Goal: Find specific page/section: Find specific page/section

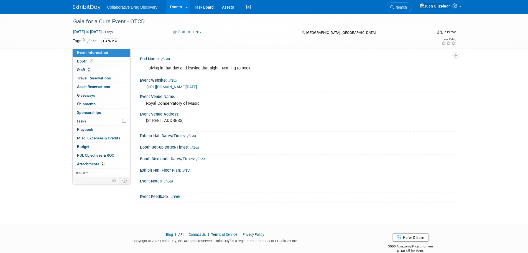
click at [84, 12] on div "Collaborative Drug Discovery Events Add Event Bulk Upload Events Shareable Even…" at bounding box center [264, 7] width 383 height 14
click at [85, 8] on img at bounding box center [87, 8] width 28 height 6
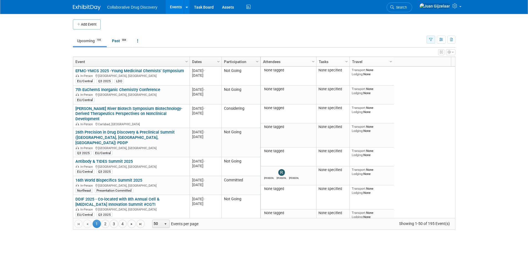
click at [433, 37] on button "button" at bounding box center [431, 39] width 9 height 8
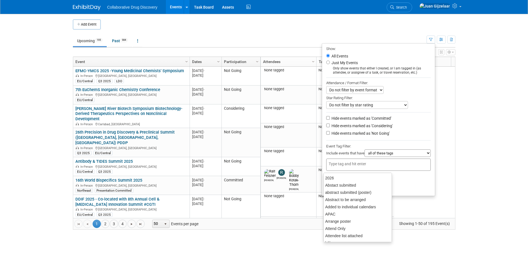
click at [361, 163] on div at bounding box center [378, 164] width 105 height 12
type input "can"
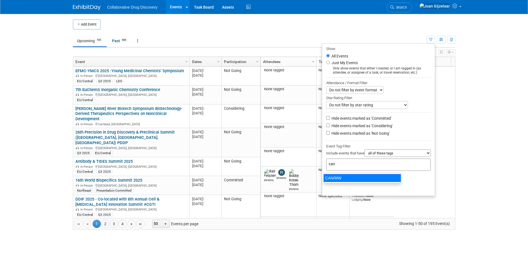
click at [365, 178] on div "CAN/MW" at bounding box center [363, 178] width 78 height 8
type input "CAN/MW"
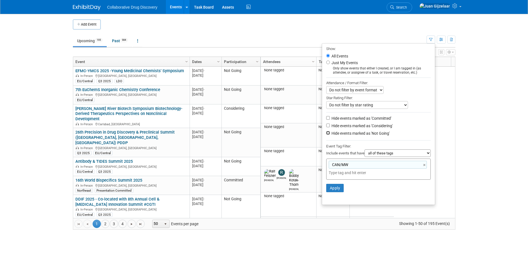
click at [326, 135] on input "Hide events marked as 'Not Going'" at bounding box center [328, 133] width 4 height 4
checkbox input "true"
click at [333, 190] on button "Apply" at bounding box center [335, 188] width 18 height 8
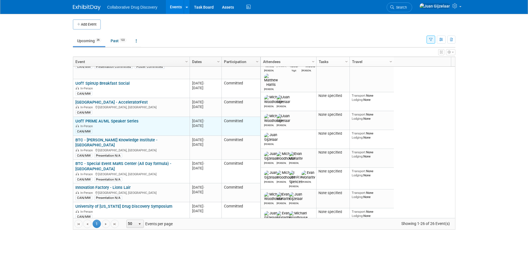
scroll to position [67, 0]
